Goal: Information Seeking & Learning: Learn about a topic

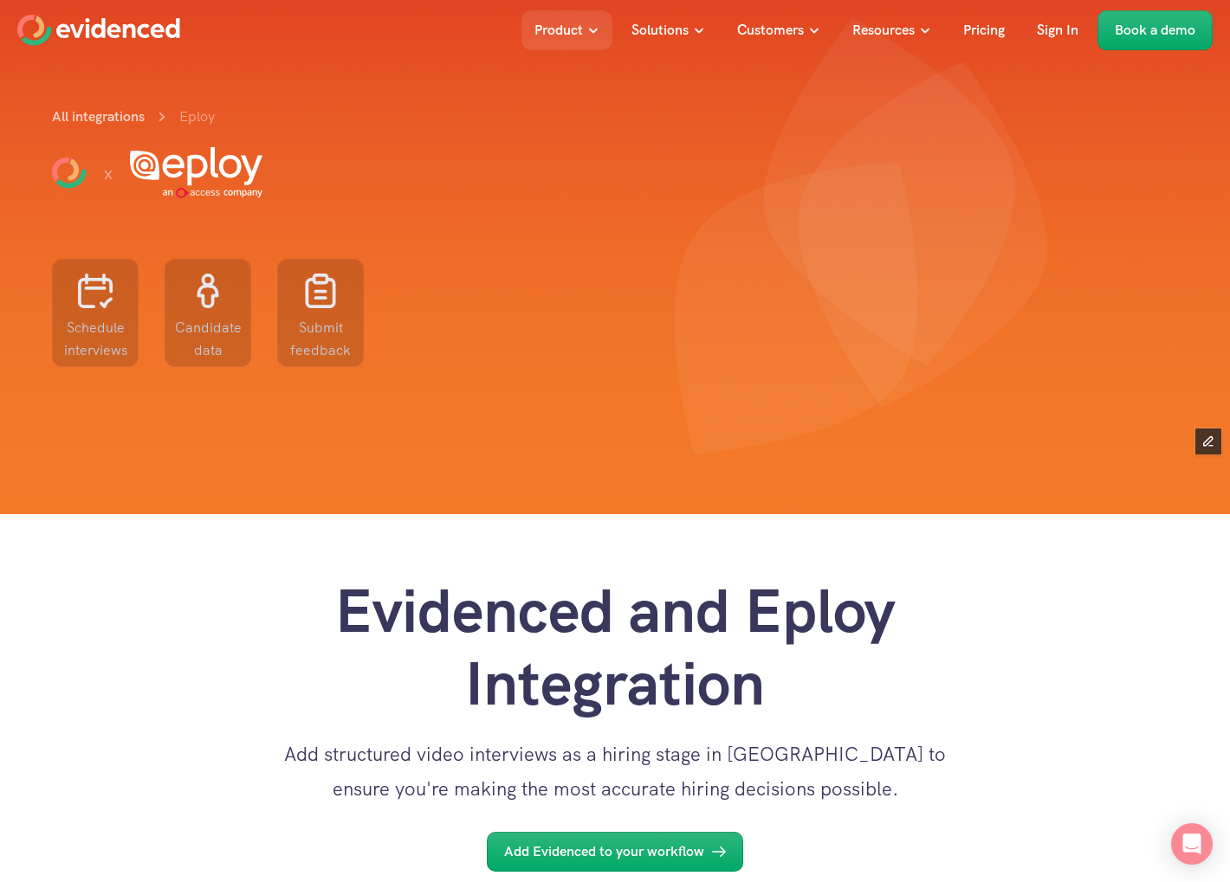
click at [311, 551] on div "Evidenced and Eploy Integration Add structured video interviews as a hiring sta…" at bounding box center [615, 693] width 1230 height 358
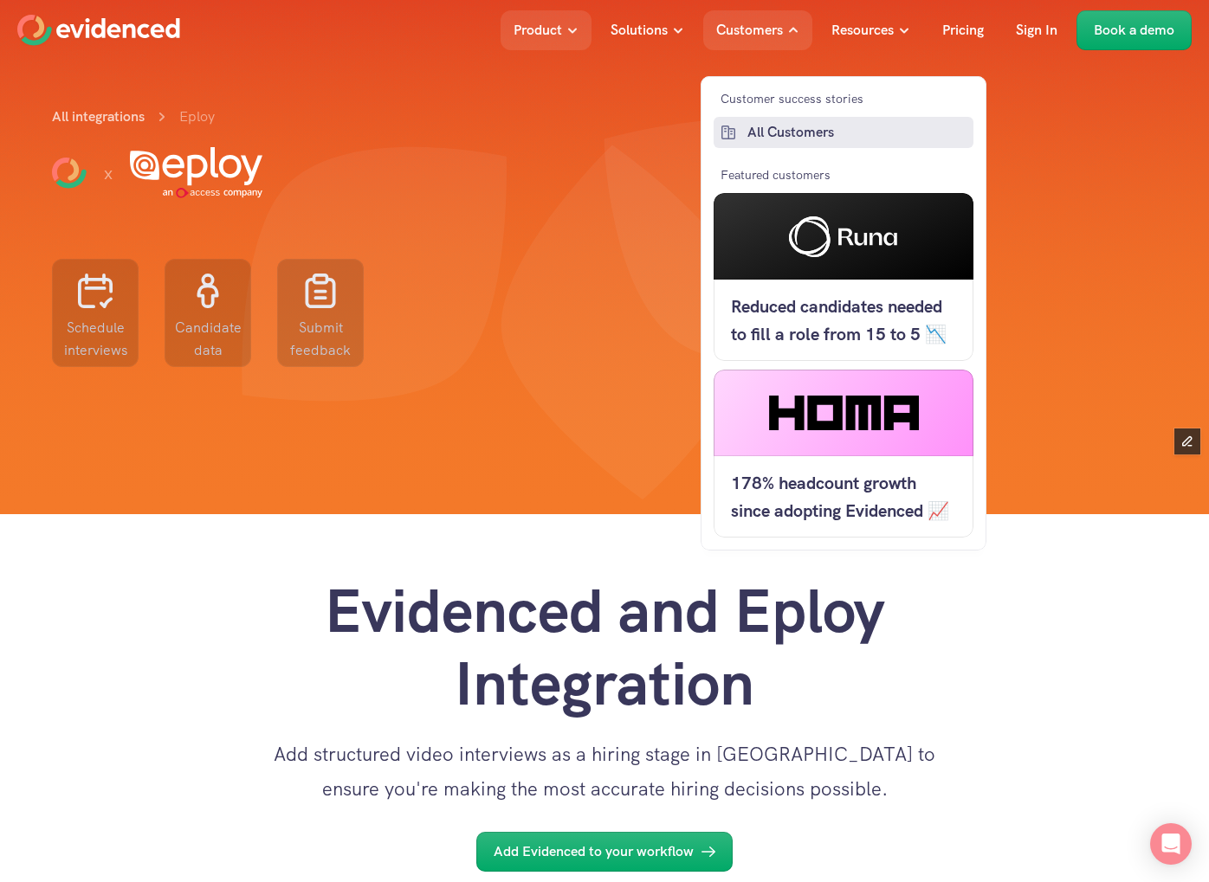
click at [779, 129] on p "All Customers" at bounding box center [858, 132] width 222 height 23
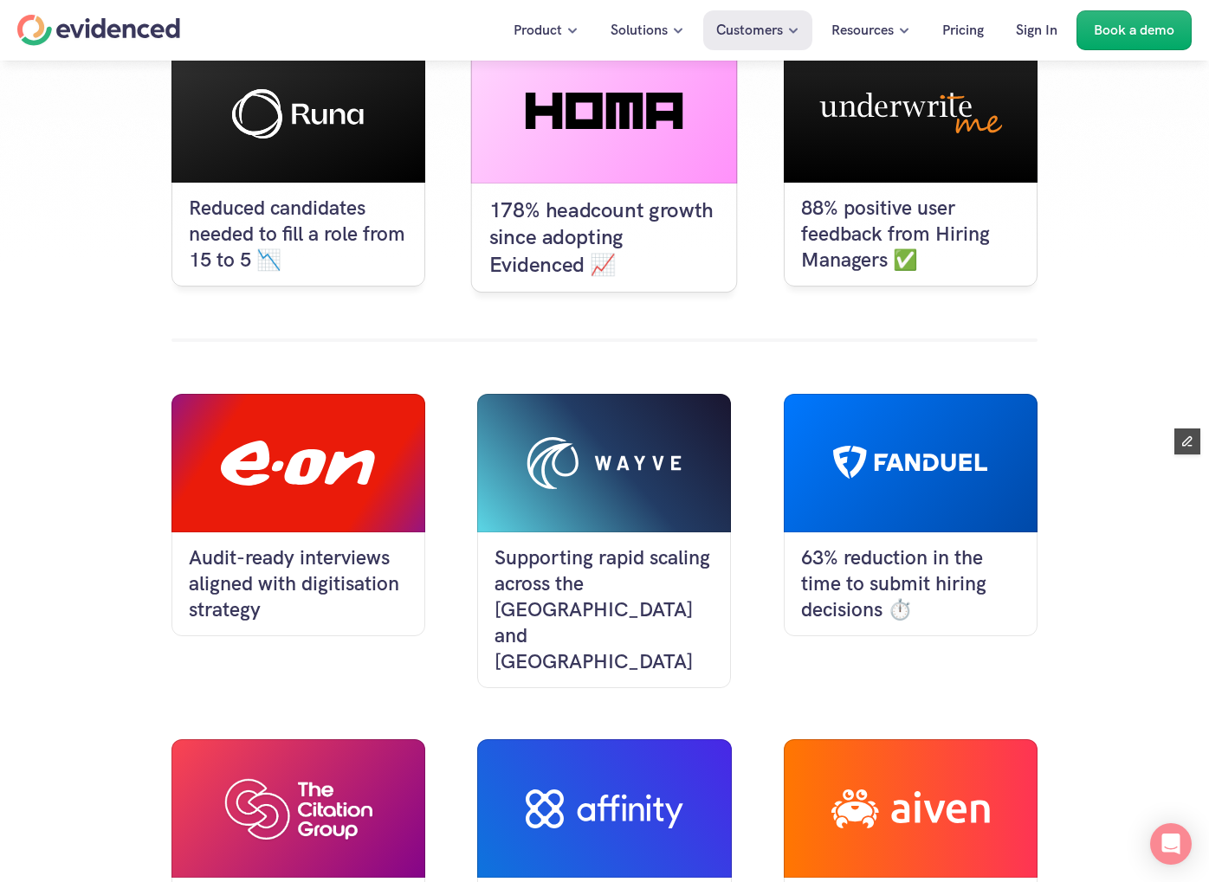
scroll to position [329, 0]
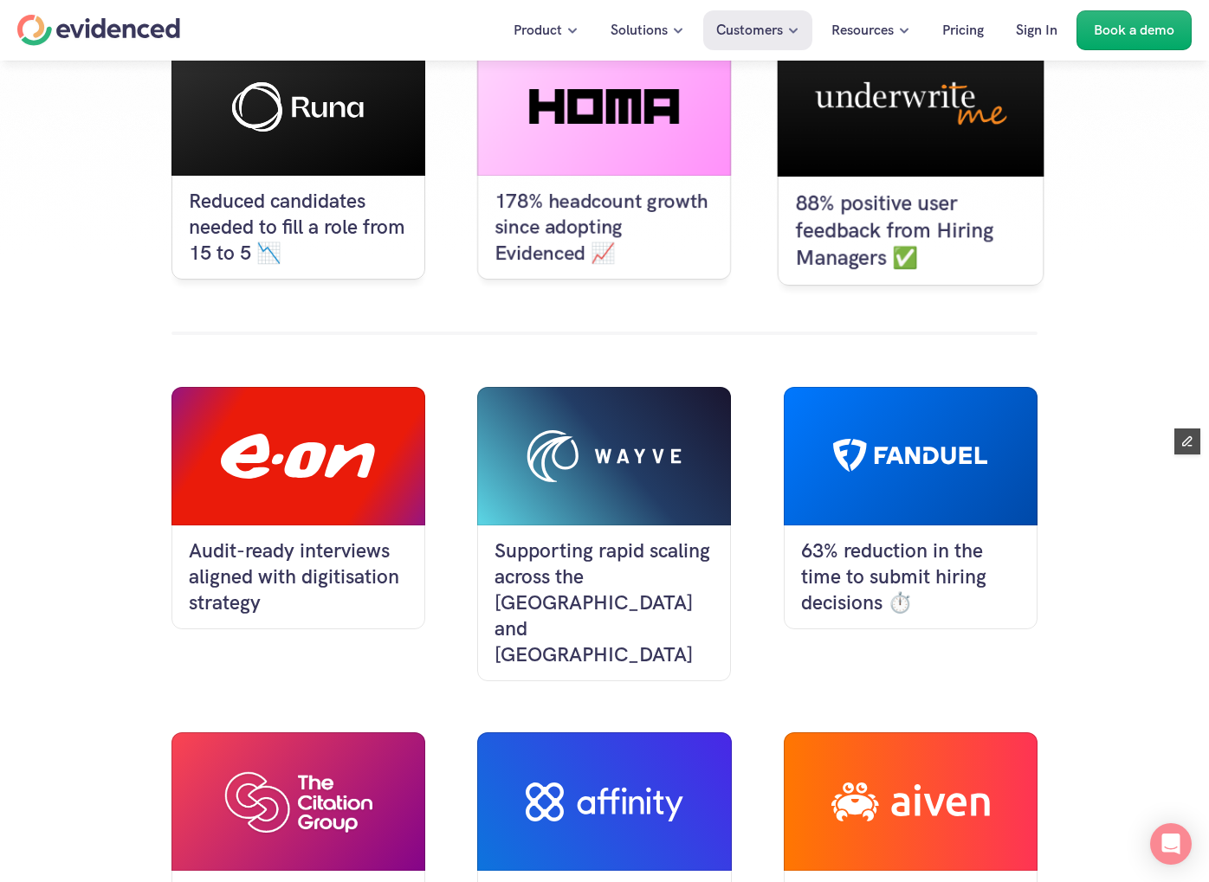
click at [893, 150] on div at bounding box center [910, 103] width 267 height 145
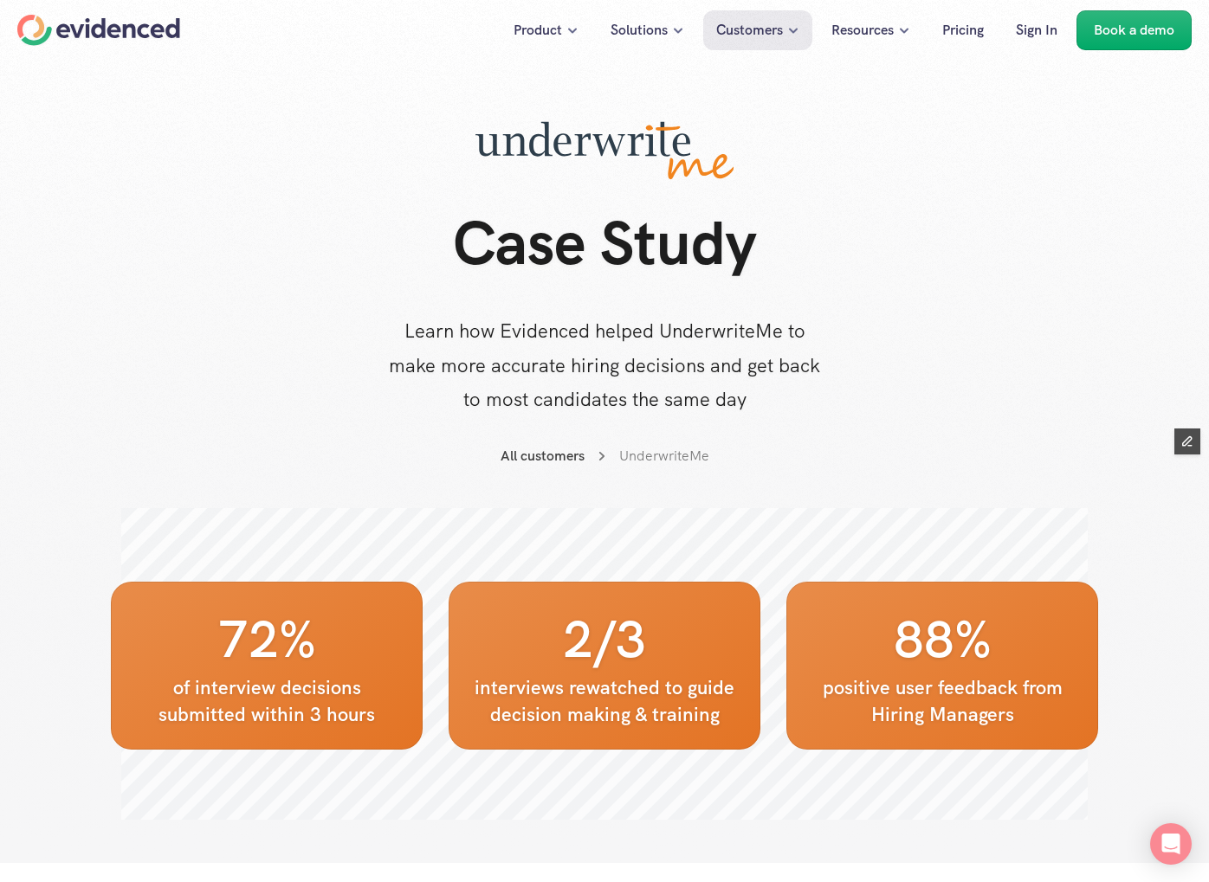
click at [152, 17] on div "Home" at bounding box center [98, 30] width 163 height 31
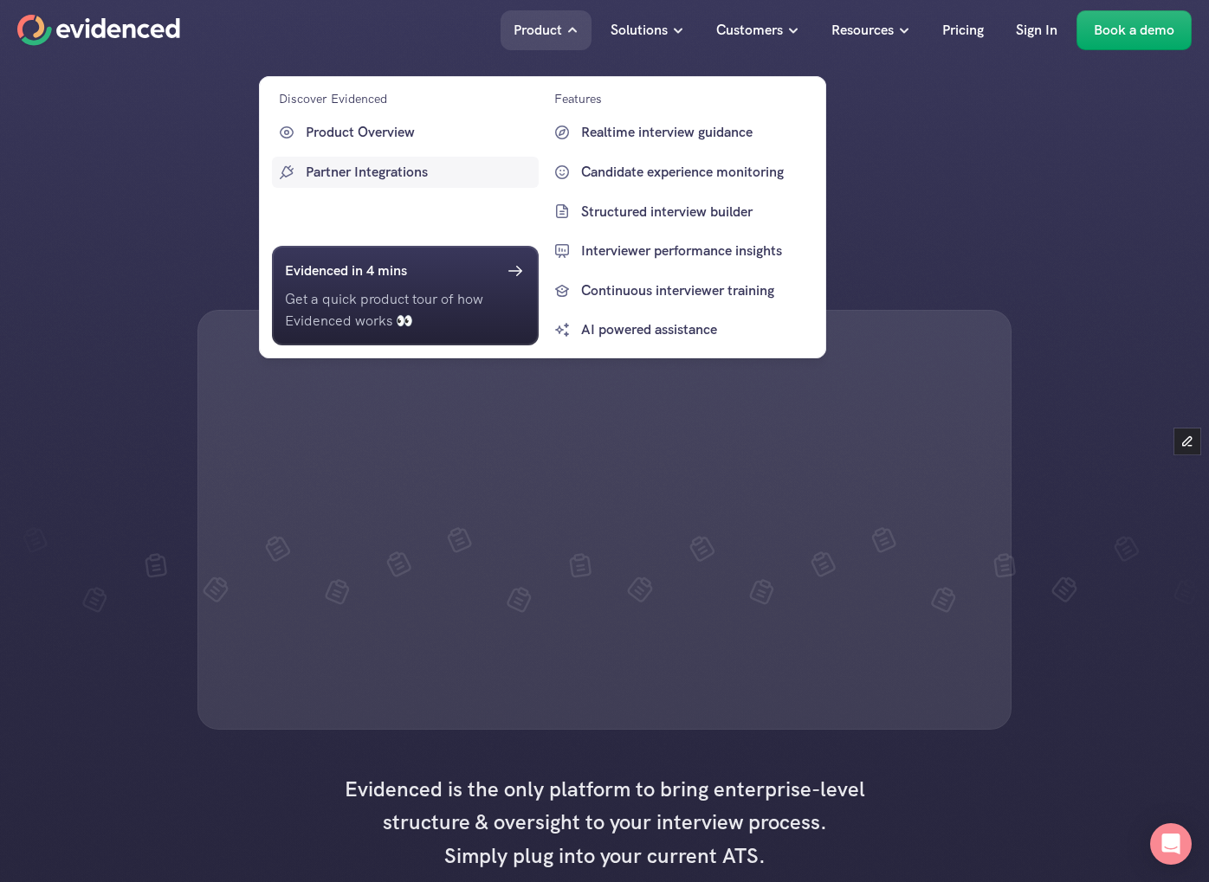
click at [344, 170] on p "Partner Integrations" at bounding box center [420, 172] width 229 height 23
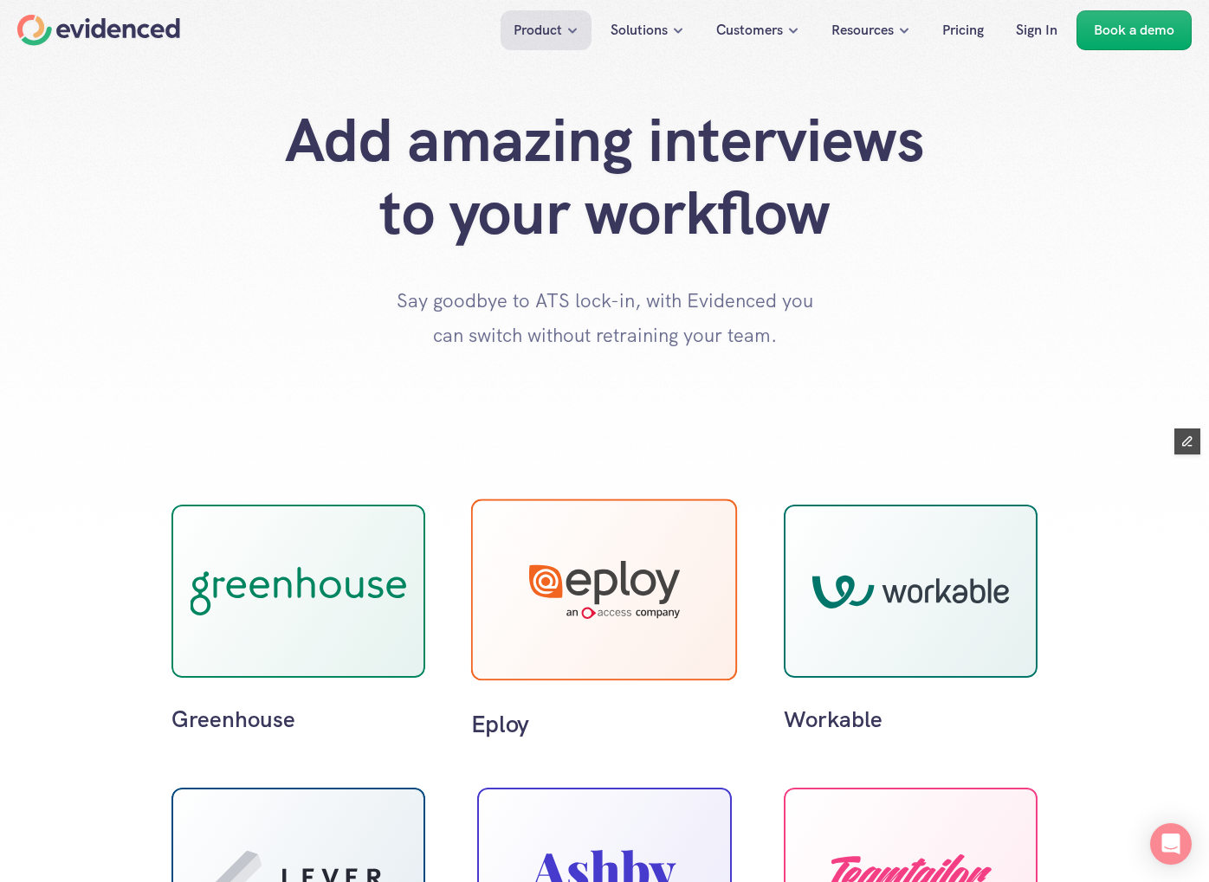
click at [636, 542] on div at bounding box center [604, 591] width 267 height 182
